Goal: Check status: Check status

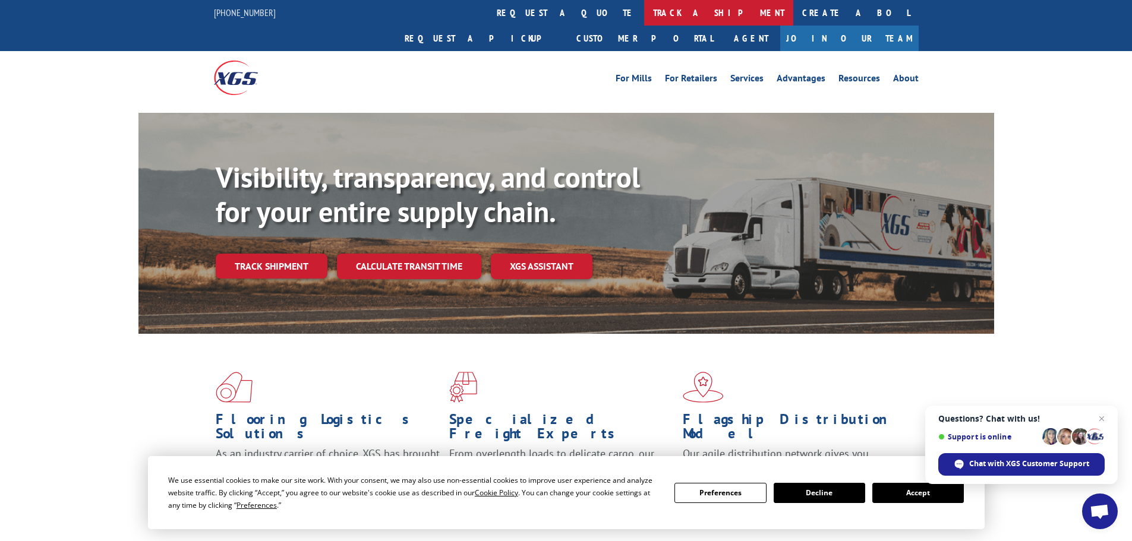
click at [644, 7] on link "track a shipment" at bounding box center [718, 13] width 149 height 26
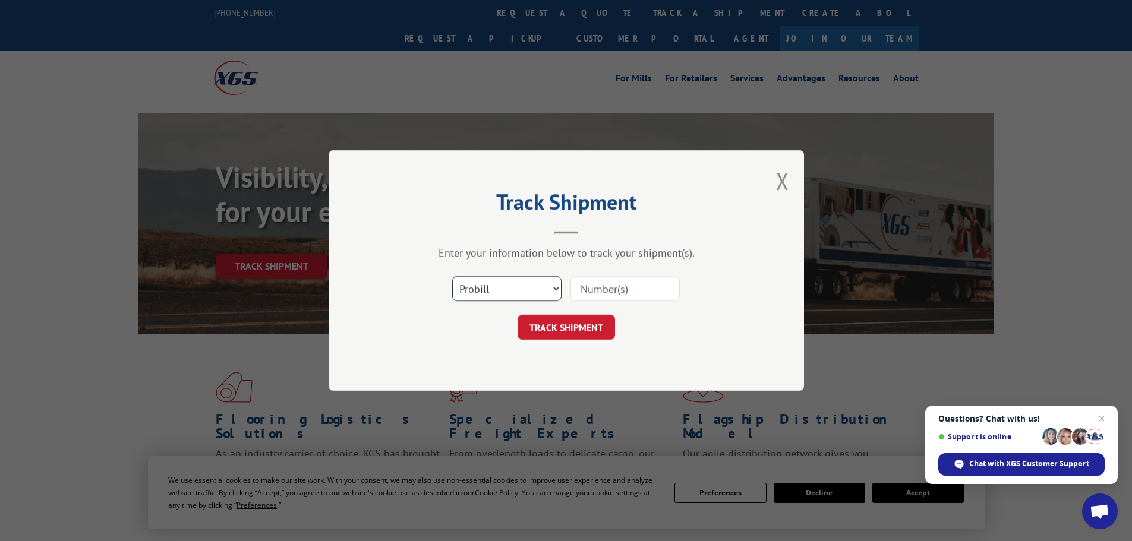
drag, startPoint x: 544, startPoint y: 295, endPoint x: 547, endPoint y: 290, distance: 6.1
click at [544, 294] on select "Select category... Probill BOL PO" at bounding box center [506, 288] width 109 height 25
select select "po"
click at [452, 276] on select "Select category... Probill BOL PO" at bounding box center [506, 288] width 109 height 25
click at [629, 288] on input at bounding box center [625, 288] width 109 height 25
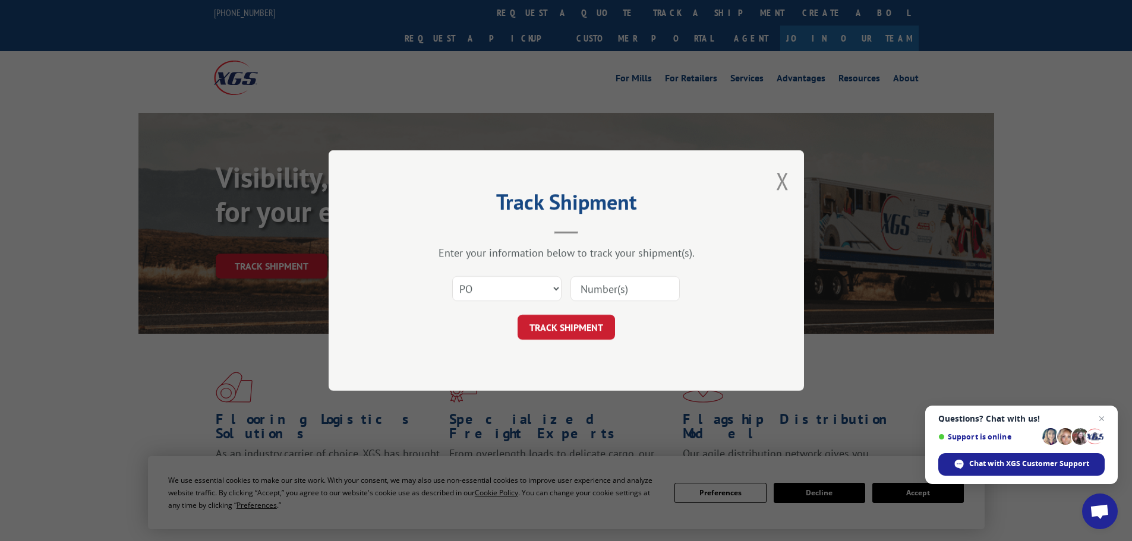
paste input "15529601"
type input "15529601"
click at [593, 338] on button "TRACK SHIPMENT" at bounding box center [566, 327] width 97 height 25
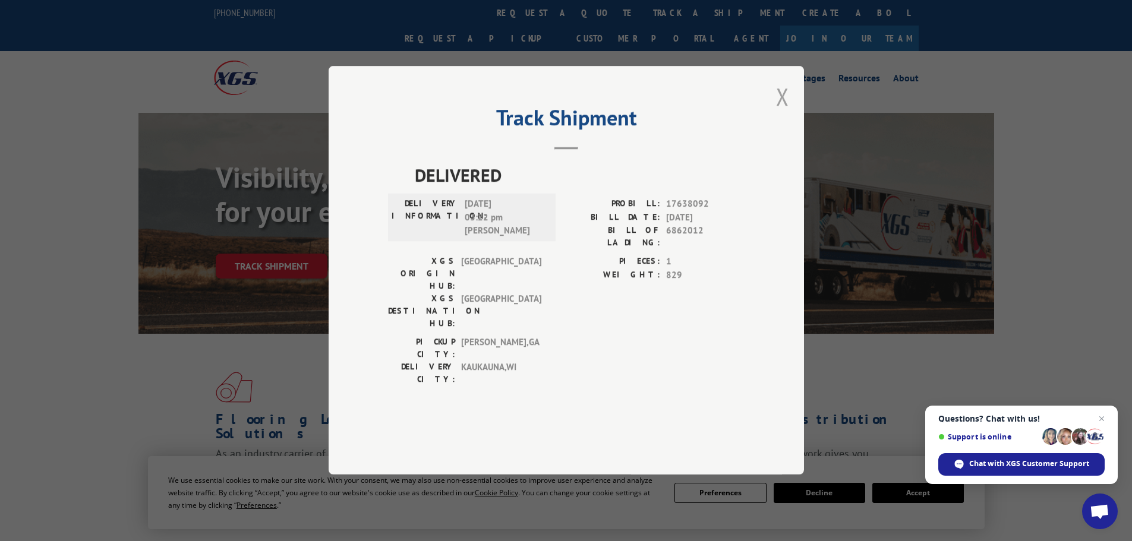
click at [785, 112] on button "Close modal" at bounding box center [782, 96] width 13 height 31
